Goal: Task Accomplishment & Management: Complete application form

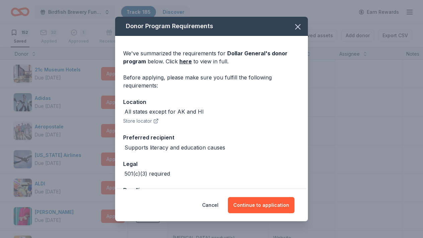
scroll to position [1152, 0]
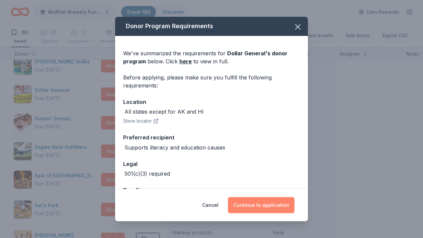
click at [271, 205] on button "Continue to application" at bounding box center [261, 205] width 67 height 16
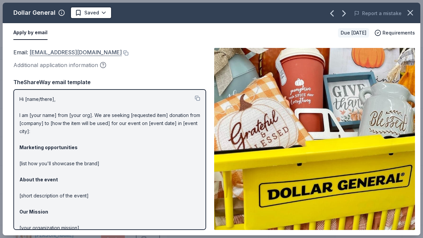
click at [98, 50] on link "[EMAIL_ADDRESS][DOMAIN_NAME]" at bounding box center [75, 52] width 92 height 9
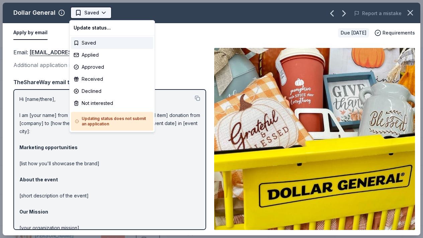
click at [101, 12] on html "Birdfish Brewery Fundraiser Track · 185 Discover Earn Rewards 152 Saved 32 Appl…" at bounding box center [211, 119] width 423 height 238
click at [82, 56] on div "Applied" at bounding box center [112, 55] width 82 height 12
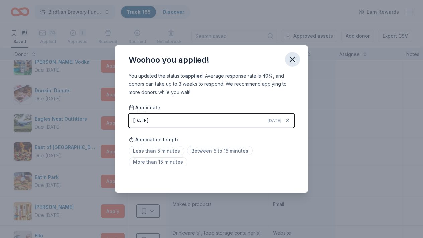
click at [291, 58] on icon "button" at bounding box center [292, 59] width 5 height 5
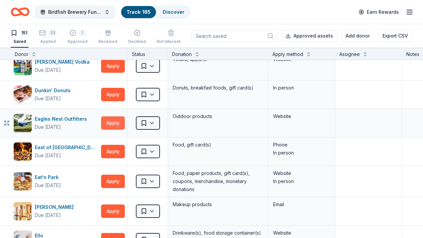
click at [111, 122] on button "Apply" at bounding box center [113, 122] width 24 height 13
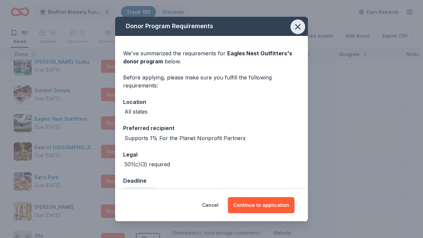
click at [298, 27] on icon "button" at bounding box center [298, 26] width 5 height 5
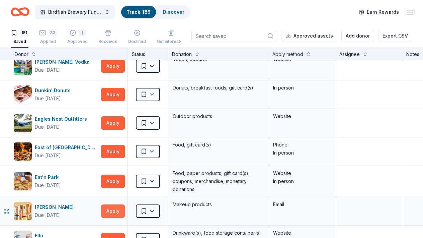
click at [106, 213] on button "Apply" at bounding box center [113, 210] width 24 height 13
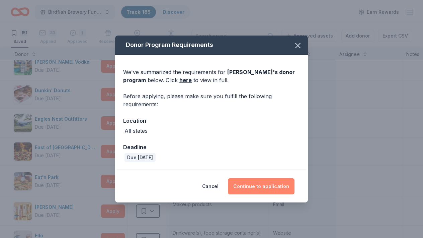
click at [248, 187] on button "Continue to application" at bounding box center [261, 186] width 67 height 16
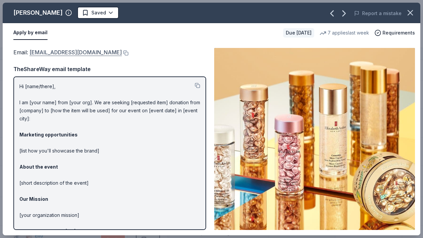
click at [90, 53] on link "[EMAIL_ADDRESS][DOMAIN_NAME]" at bounding box center [75, 52] width 92 height 9
click at [38, 54] on link "[EMAIL_ADDRESS][DOMAIN_NAME]" at bounding box center [75, 52] width 92 height 9
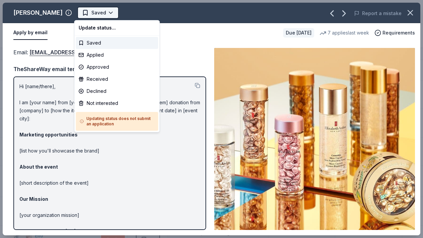
click at [106, 13] on html "Birdfish Brewery Fundraiser Track · 185 Discover Earn Rewards 151 Saved 33 Appl…" at bounding box center [211, 119] width 423 height 238
click at [83, 53] on div "Applied" at bounding box center [117, 55] width 82 height 12
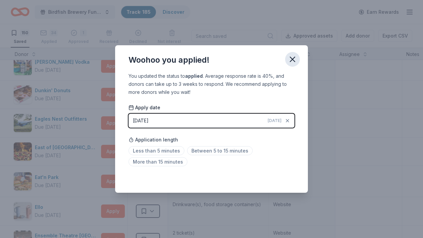
click at [297, 58] on icon "button" at bounding box center [292, 59] width 9 height 9
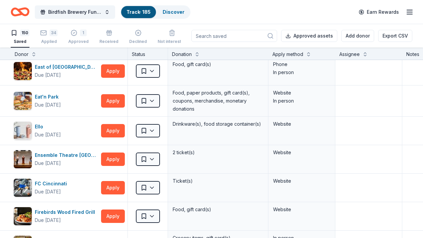
scroll to position [1246, 0]
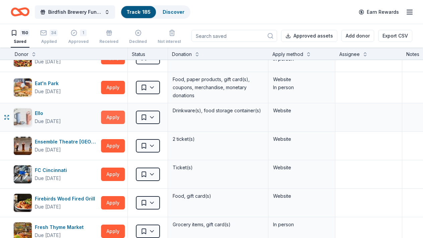
click at [114, 117] on button "Apply" at bounding box center [113, 117] width 24 height 13
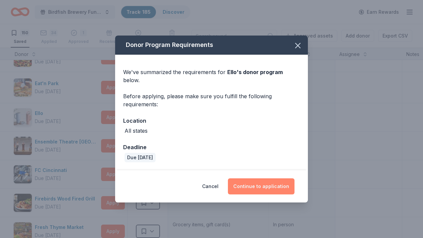
click at [266, 185] on button "Continue to application" at bounding box center [261, 186] width 67 height 16
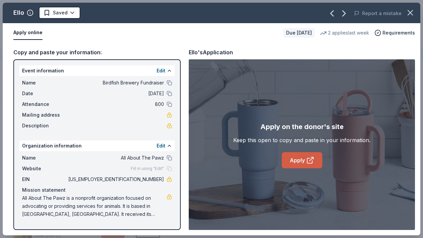
click at [309, 160] on icon at bounding box center [310, 160] width 8 height 8
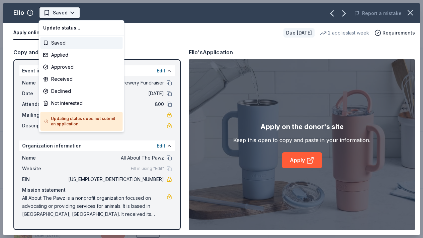
click at [71, 15] on html "Birdfish Brewery Fundraiser Track · 185 Discover Earn Rewards 150 Saved 34 Appl…" at bounding box center [211, 119] width 423 height 238
click at [46, 54] on div "Applied" at bounding box center [82, 55] width 82 height 12
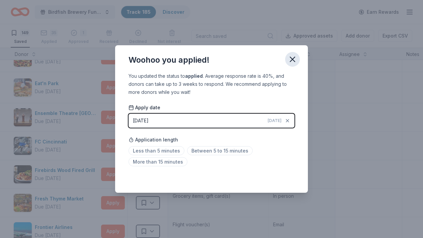
click at [294, 58] on icon "button" at bounding box center [292, 59] width 9 height 9
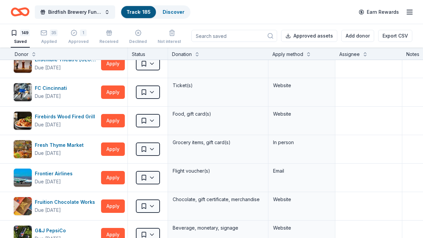
scroll to position [1313, 0]
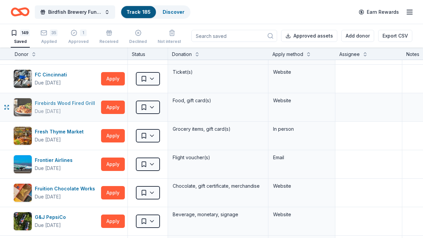
click at [79, 106] on div "Firebirds Wood Fired Grill" at bounding box center [66, 103] width 63 height 8
click at [116, 195] on button "Apply" at bounding box center [113, 192] width 24 height 13
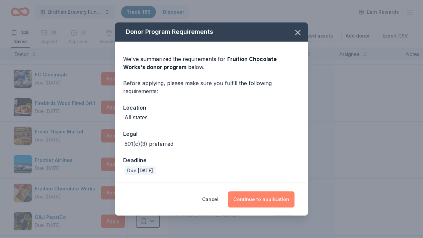
click at [260, 200] on button "Continue to application" at bounding box center [261, 199] width 67 height 16
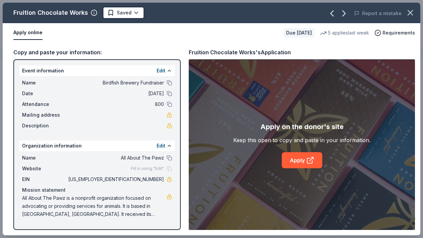
click at [323, 159] on div "Apply on the donor's site Keep this open to copy and paste in your information.…" at bounding box center [301, 144] width 137 height 47
click at [304, 160] on link "Apply" at bounding box center [302, 160] width 41 height 16
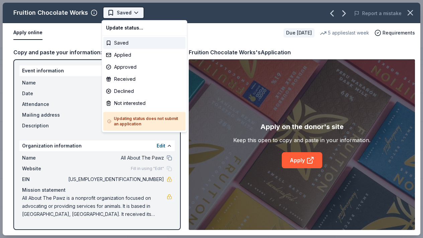
click at [139, 15] on html "Birdfish Brewery Fundraiser Track · 185 Discover Earn Rewards 149 Saved 35 Appl…" at bounding box center [211, 119] width 423 height 238
click at [112, 56] on div "Applied" at bounding box center [144, 55] width 82 height 12
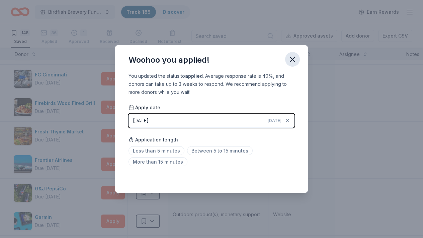
click at [292, 60] on icon "button" at bounding box center [292, 59] width 5 height 5
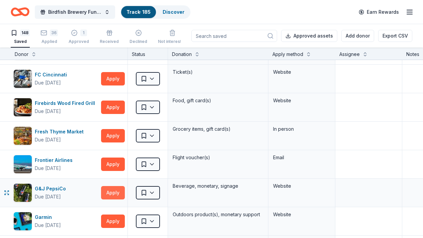
click at [115, 186] on button "Apply" at bounding box center [113, 192] width 24 height 13
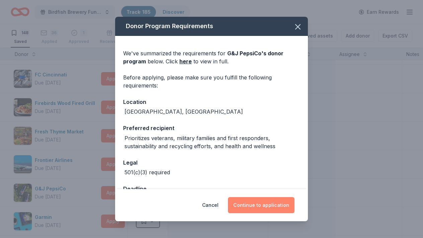
click at [263, 207] on button "Continue to application" at bounding box center [261, 205] width 67 height 16
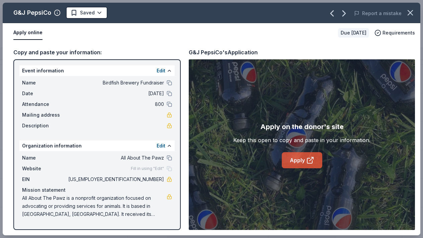
click at [304, 157] on link "Apply" at bounding box center [302, 160] width 41 height 16
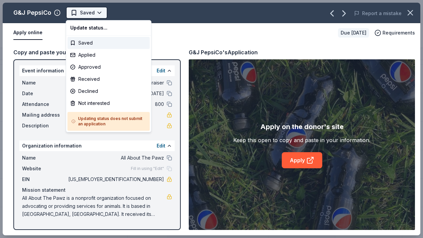
click at [99, 12] on html "Birdfish Brewery Fundraiser Track · 185 Discover Earn Rewards 148 Saved 36 Appl…" at bounding box center [211, 119] width 423 height 238
click at [77, 52] on div "Applied" at bounding box center [109, 55] width 82 height 12
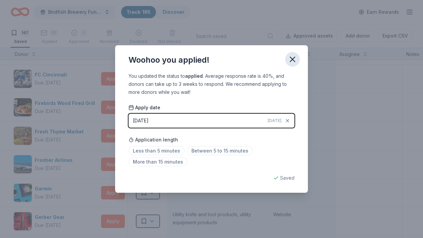
click at [291, 60] on icon "button" at bounding box center [292, 59] width 9 height 9
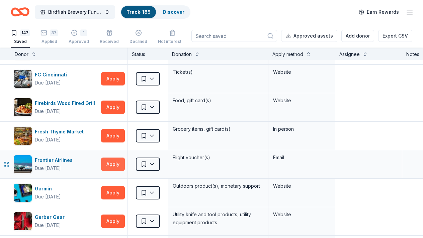
click at [118, 164] on button "Apply" at bounding box center [113, 163] width 24 height 13
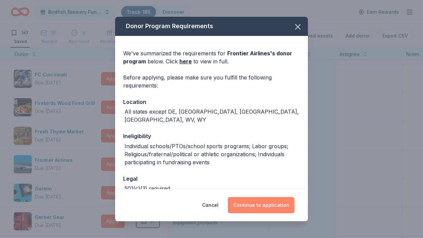
click at [260, 205] on button "Continue to application" at bounding box center [261, 205] width 67 height 16
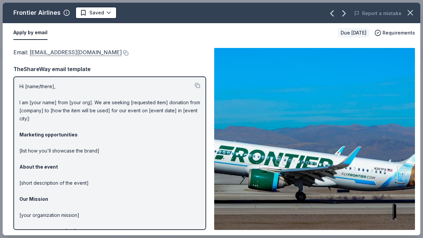
click at [89, 50] on link "[EMAIL_ADDRESS][DOMAIN_NAME]" at bounding box center [75, 52] width 92 height 9
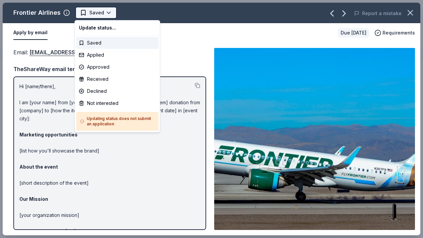
click at [100, 16] on html "Birdfish Brewery Fundraiser Track · 185 Discover Earn Rewards 147 Saved 37 Appl…" at bounding box center [211, 119] width 423 height 238
click at [84, 56] on div "Applied" at bounding box center [117, 55] width 82 height 12
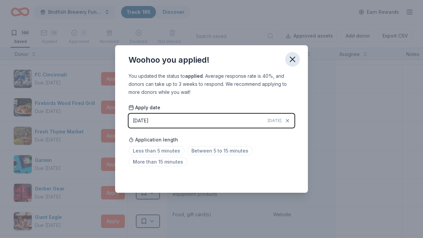
click at [294, 55] on icon "button" at bounding box center [292, 59] width 9 height 9
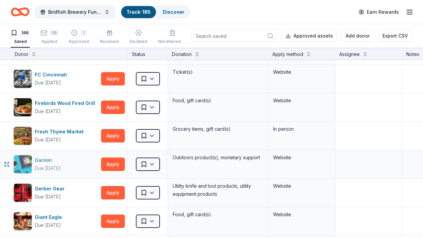
click at [44, 160] on div "Garmin" at bounding box center [48, 160] width 26 height 8
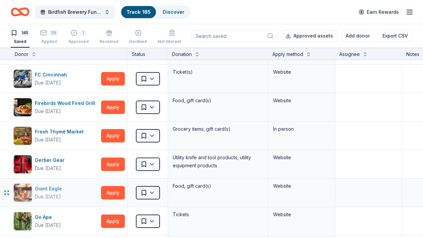
scroll to position [0, 0]
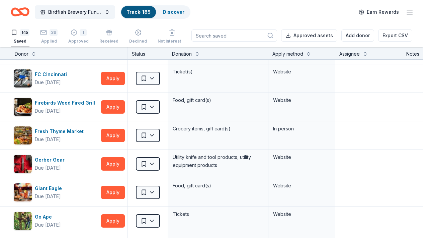
click at [417, 40] on div "145 Saved 39 Applied 1 Approved Received Declined Not interested Approved asset…" at bounding box center [211, 35] width 423 height 23
click at [224, 53] on div "Donation" at bounding box center [218, 54] width 92 height 8
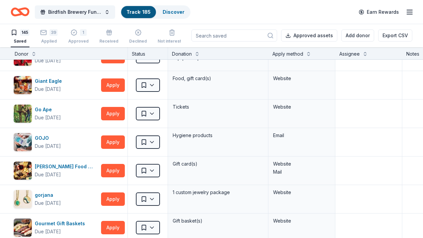
scroll to position [1433, 0]
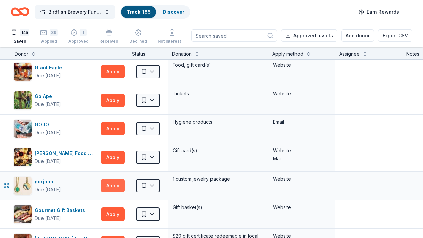
click at [116, 188] on button "Apply" at bounding box center [113, 185] width 24 height 13
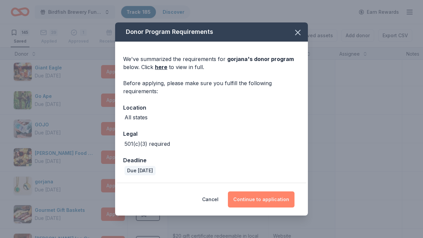
click at [274, 204] on button "Continue to application" at bounding box center [261, 199] width 67 height 16
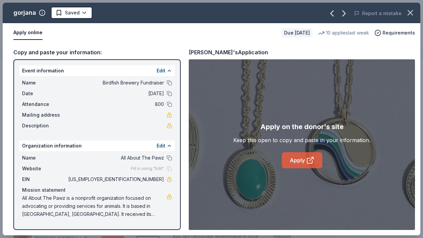
click at [307, 161] on icon at bounding box center [310, 160] width 8 height 8
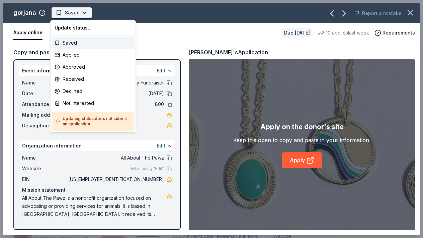
click at [76, 12] on html "Birdfish Brewery Fundraiser Track · 185 Discover Earn Rewards 145 Saved 39 Appl…" at bounding box center [211, 119] width 423 height 238
click at [67, 59] on div "Applied" at bounding box center [93, 55] width 82 height 12
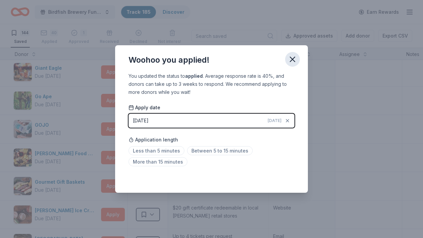
click at [290, 60] on icon "button" at bounding box center [292, 59] width 9 height 9
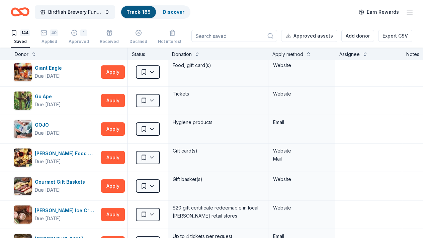
click at [250, 57] on div "Donation" at bounding box center [218, 54] width 92 height 8
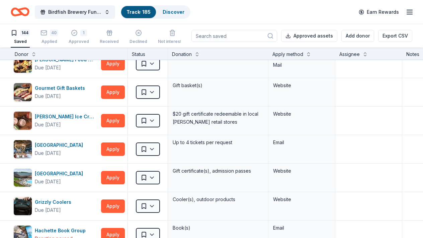
scroll to position [1541, 0]
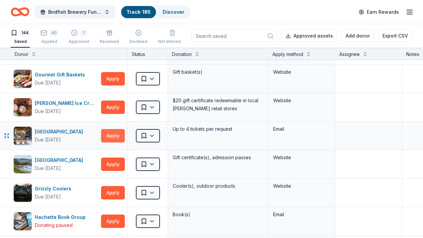
click at [114, 138] on button "Apply" at bounding box center [113, 135] width 24 height 13
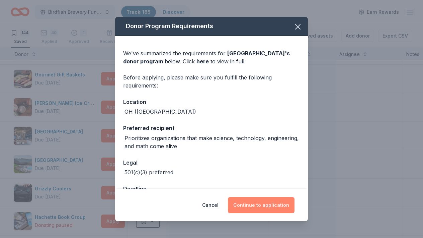
click at [251, 206] on button "Continue to application" at bounding box center [261, 205] width 67 height 16
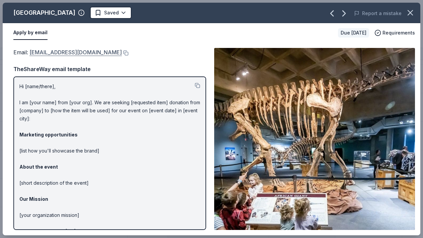
click at [76, 53] on link "[EMAIL_ADDRESS][DOMAIN_NAME]" at bounding box center [75, 52] width 92 height 9
click at [85, 52] on link "[EMAIL_ADDRESS][DOMAIN_NAME]" at bounding box center [75, 52] width 92 height 9
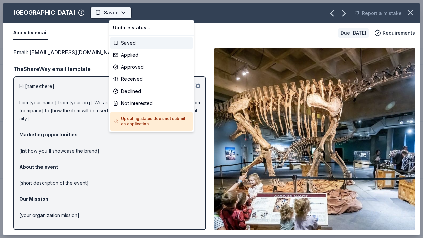
click at [142, 13] on html "Birdfish Brewery Fundraiser Track · 185 Discover Earn Rewards 144 Saved 40 Appl…" at bounding box center [211, 119] width 423 height 238
drag, startPoint x: 116, startPoint y: 55, endPoint x: 107, endPoint y: 68, distance: 15.5
click at [115, 55] on div "Applied" at bounding box center [152, 55] width 82 height 12
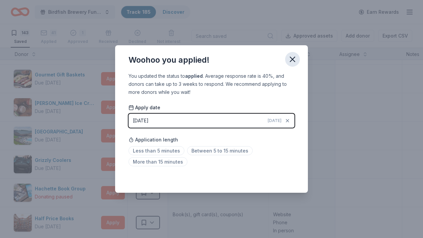
click at [293, 58] on icon "button" at bounding box center [292, 59] width 9 height 9
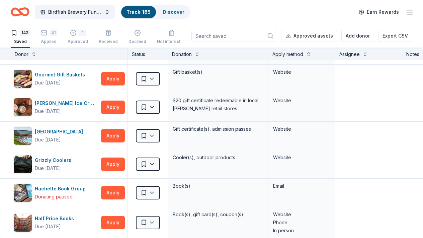
scroll to position [0, 0]
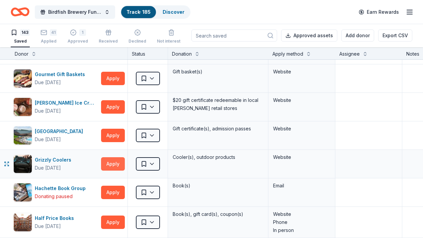
click at [116, 166] on button "Apply" at bounding box center [113, 163] width 24 height 13
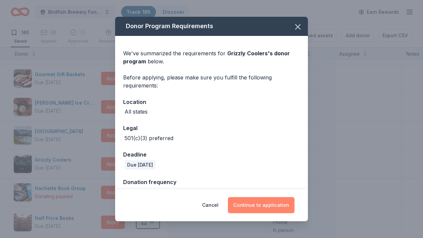
click at [281, 204] on button "Continue to application" at bounding box center [261, 205] width 67 height 16
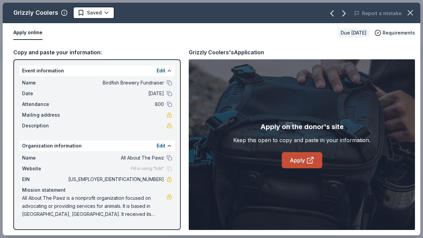
click at [303, 162] on link "Apply" at bounding box center [302, 160] width 41 height 16
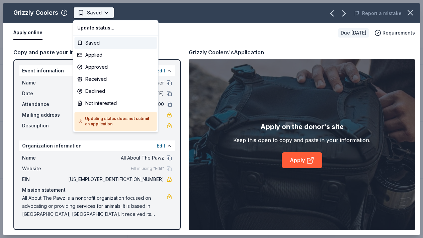
click at [105, 10] on html "Birdfish Brewery Fundraiser Track · 185 Discover Earn Rewards 143 Saved 41 Appl…" at bounding box center [211, 119] width 423 height 238
click at [84, 68] on div "Approved" at bounding box center [116, 67] width 82 height 12
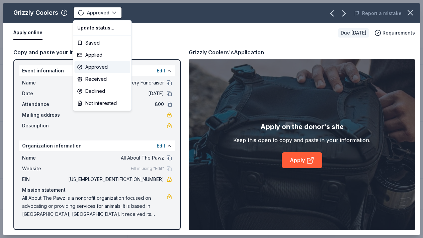
click at [84, 68] on div "Approved" at bounding box center [103, 67] width 56 height 12
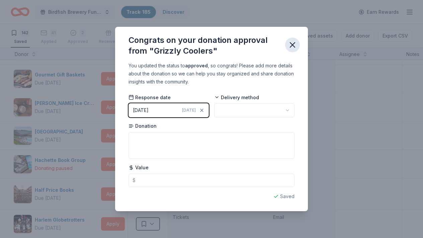
click at [291, 47] on icon "button" at bounding box center [292, 45] width 5 height 5
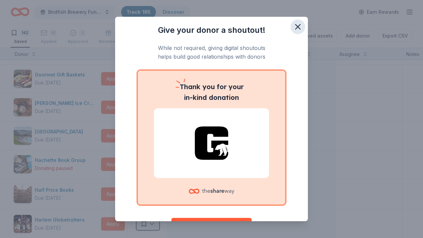
click at [298, 28] on icon "button" at bounding box center [297, 26] width 9 height 9
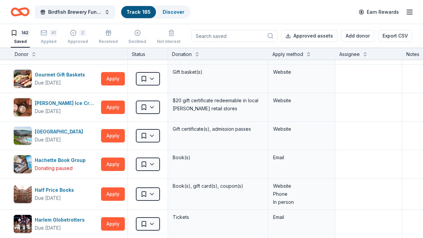
scroll to position [0, 0]
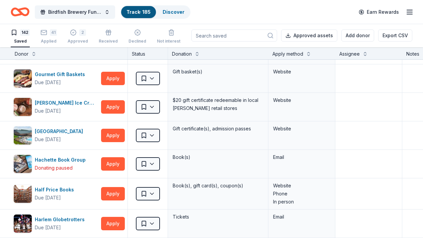
click at [334, 13] on div "Birdfish Brewery Fundraiser Track · 185 Discover Earn Rewards" at bounding box center [212, 12] width 402 height 16
click at [254, 50] on div "Donation" at bounding box center [218, 54] width 92 height 8
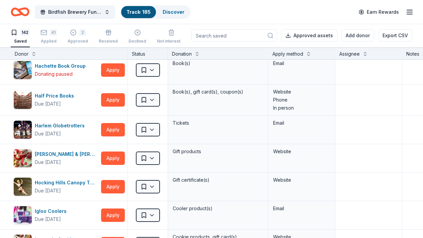
scroll to position [1648, 0]
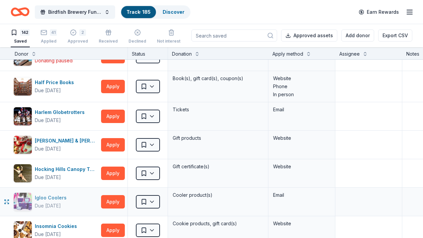
click at [49, 198] on div "Igloo Coolers" at bounding box center [52, 198] width 34 height 8
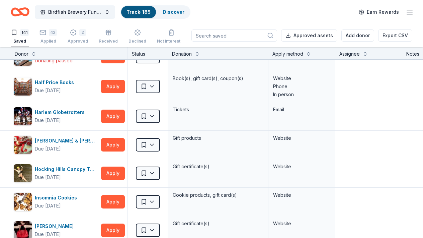
click at [262, 51] on div "Donation" at bounding box center [218, 54] width 92 height 8
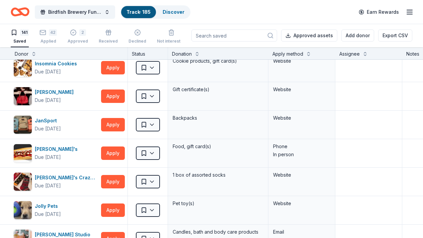
scroll to position [1795, 0]
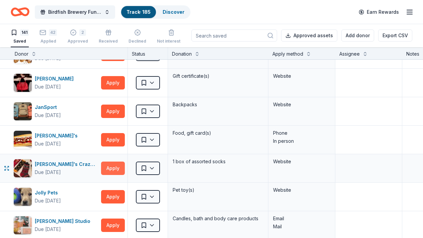
click at [111, 162] on button "Apply" at bounding box center [113, 167] width 24 height 13
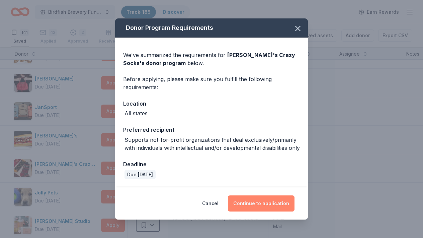
click at [253, 203] on button "Continue to application" at bounding box center [261, 203] width 67 height 16
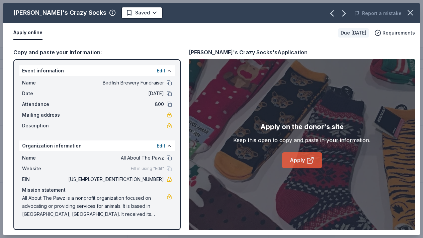
click at [306, 165] on link "Apply" at bounding box center [302, 160] width 41 height 16
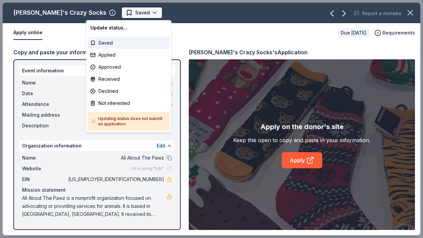
click at [118, 14] on html "Birdfish Brewery Fundraiser Track · 185 Discover Earn Rewards 141 Saved 42 Appl…" at bounding box center [211, 119] width 423 height 238
click at [94, 58] on div "Applied" at bounding box center [129, 55] width 82 height 12
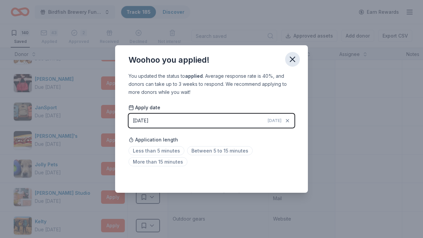
click at [293, 57] on icon "button" at bounding box center [292, 59] width 9 height 9
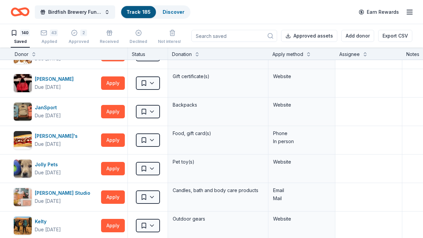
scroll to position [0, 0]
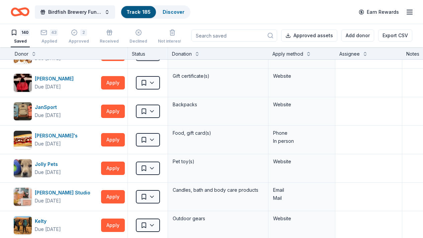
click at [221, 51] on div "Donation" at bounding box center [218, 54] width 92 height 8
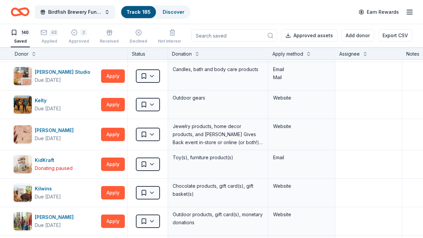
scroll to position [1929, 0]
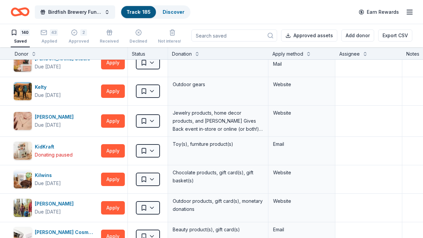
click at [233, 54] on div "Donation" at bounding box center [218, 54] width 92 height 8
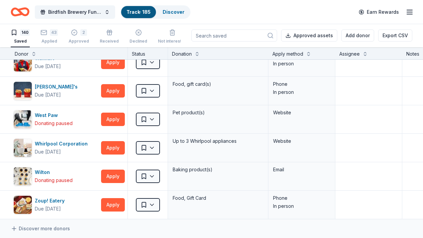
scroll to position [3885, 0]
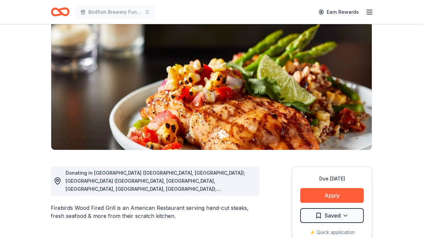
scroll to position [67, 0]
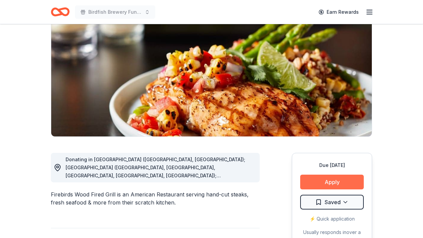
click at [317, 179] on button "Apply" at bounding box center [332, 181] width 64 height 15
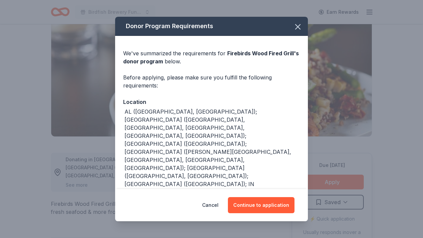
click at [297, 30] on icon "button" at bounding box center [297, 26] width 9 height 9
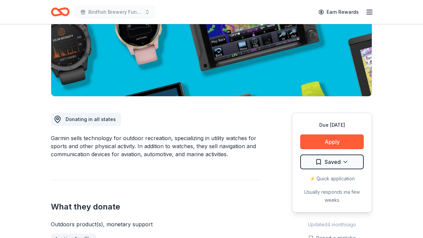
scroll to position [121, 0]
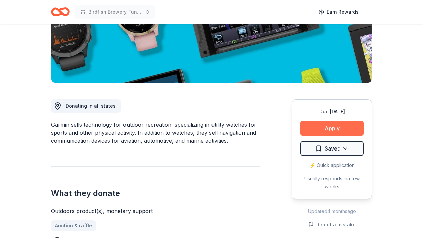
click at [316, 130] on button "Apply" at bounding box center [332, 128] width 64 height 15
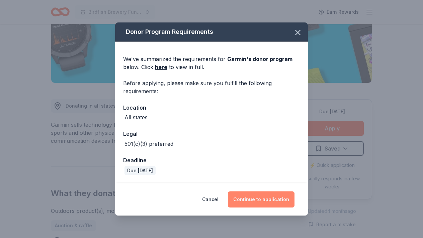
click at [259, 203] on button "Continue to application" at bounding box center [261, 199] width 67 height 16
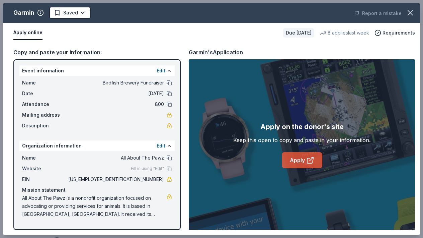
click at [309, 163] on icon at bounding box center [309, 160] width 5 height 5
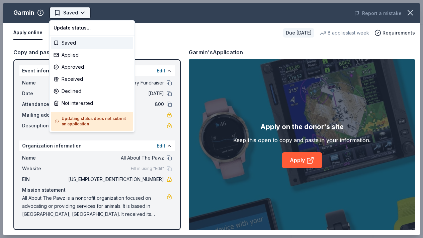
click at [81, 13] on body "Birdfish Brewery Fundraiser Earn Rewards Due in 106 days Share Garmin New 8 app…" at bounding box center [211, 119] width 423 height 238
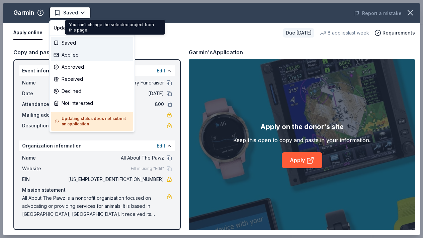
click at [56, 57] on div "Applied" at bounding box center [92, 55] width 82 height 12
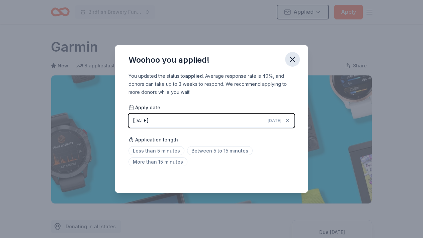
click at [293, 61] on icon "button" at bounding box center [292, 59] width 9 height 9
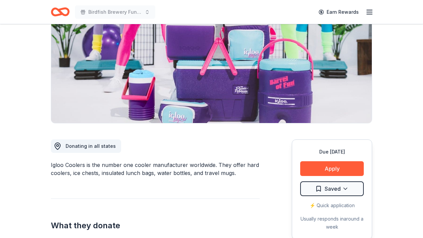
scroll to position [94, 0]
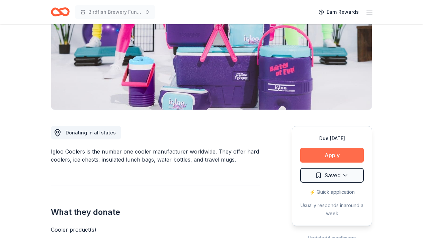
click at [315, 153] on button "Apply" at bounding box center [332, 155] width 64 height 15
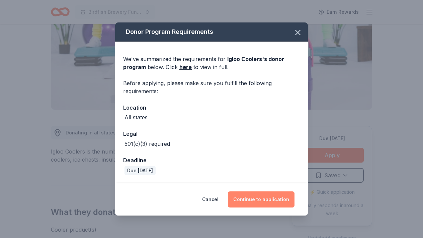
click at [254, 197] on button "Continue to application" at bounding box center [261, 199] width 67 height 16
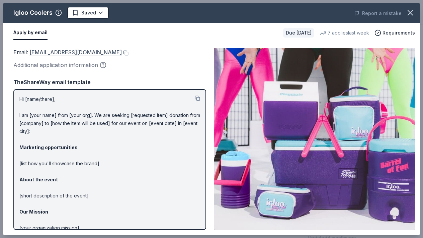
click at [80, 54] on link "donations@igloocorp.com" at bounding box center [75, 52] width 92 height 9
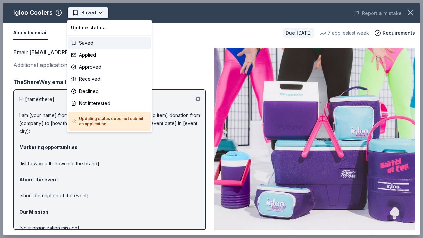
click at [100, 14] on body "Birdfish Brewery Fundraiser Earn Rewards Due in 106 days Share Igloo Coolers Ne…" at bounding box center [211, 119] width 423 height 238
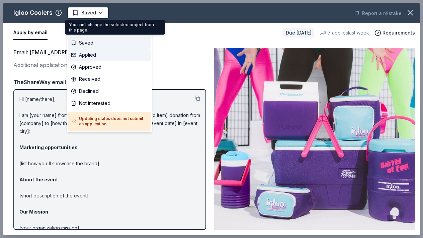
click at [75, 53] on div "Applied" at bounding box center [109, 55] width 82 height 12
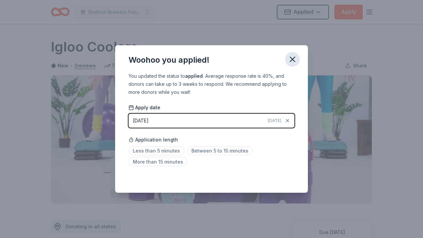
click at [293, 57] on icon "button" at bounding box center [292, 59] width 9 height 9
